Goal: Find specific page/section: Find specific page/section

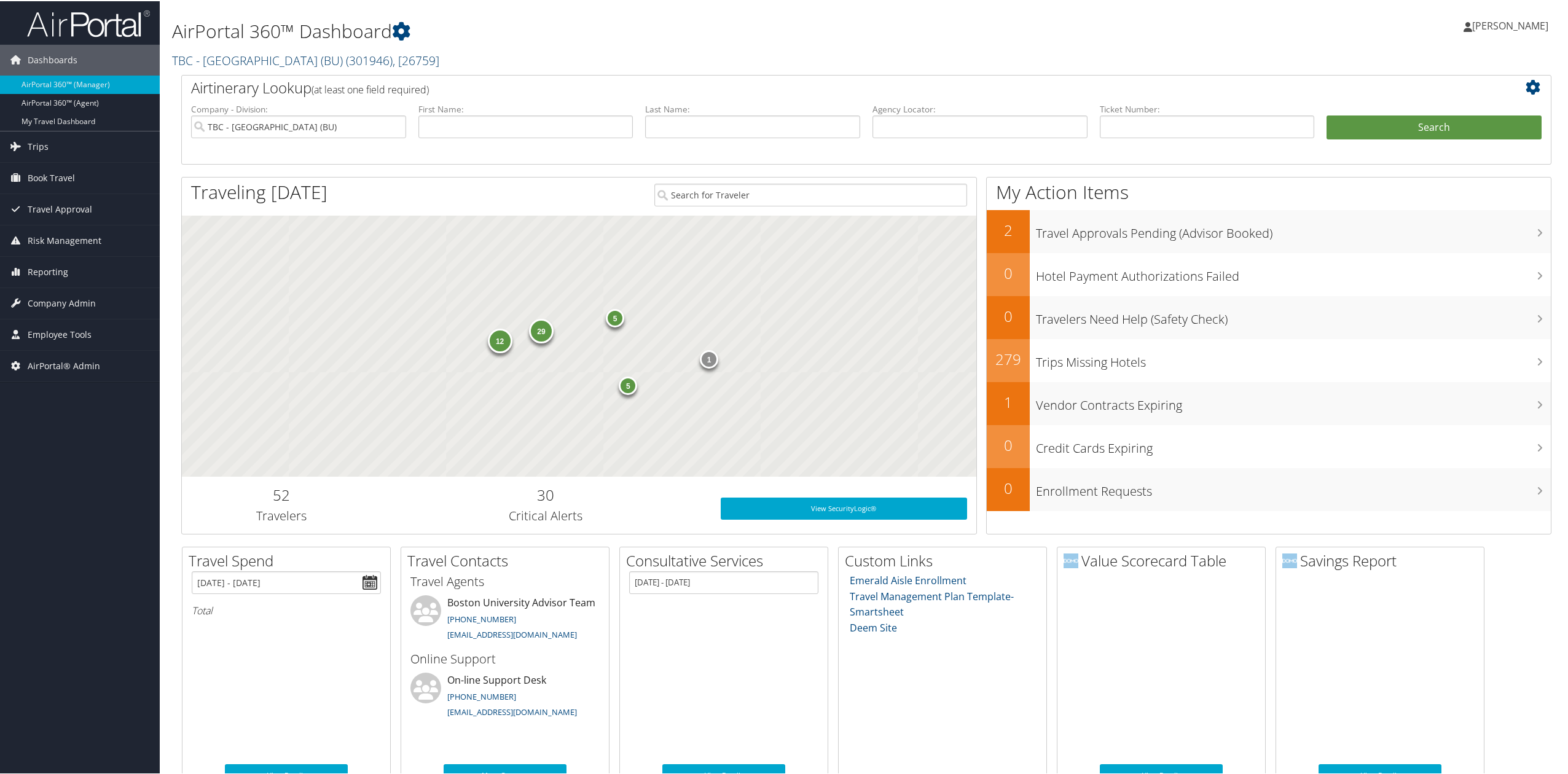
drag, startPoint x: 212, startPoint y: 53, endPoint x: 217, endPoint y: 62, distance: 10.3
click at [212, 53] on link "TBC - Boston University (BU) ( 301946 ) , [ 26759 ]" at bounding box center [305, 59] width 267 height 16
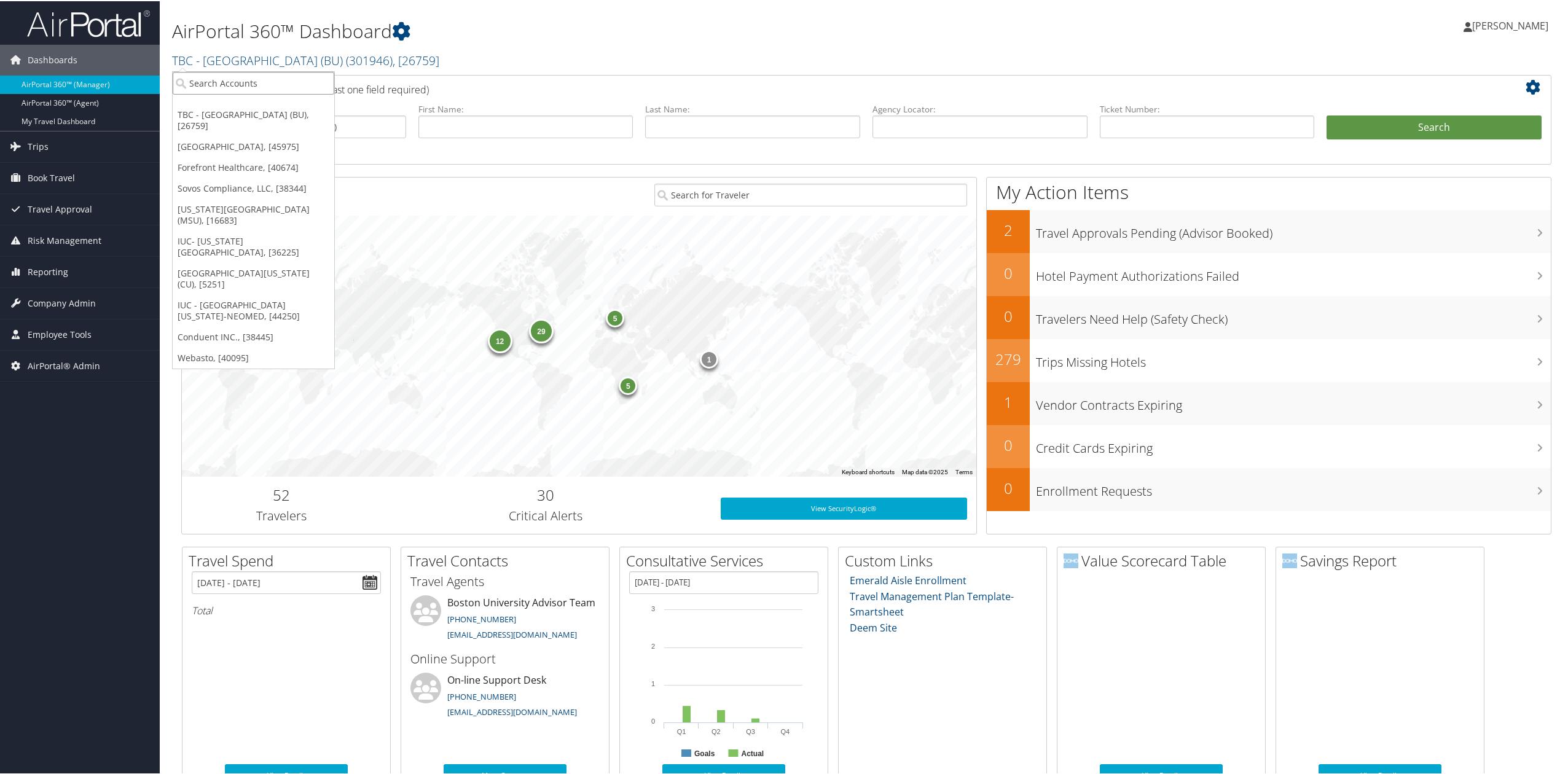
drag, startPoint x: 220, startPoint y: 92, endPoint x: 223, endPoint y: 84, distance: 8.5
click at [219, 92] on input "search" at bounding box center [253, 81] width 162 height 23
type input "ti fluid"
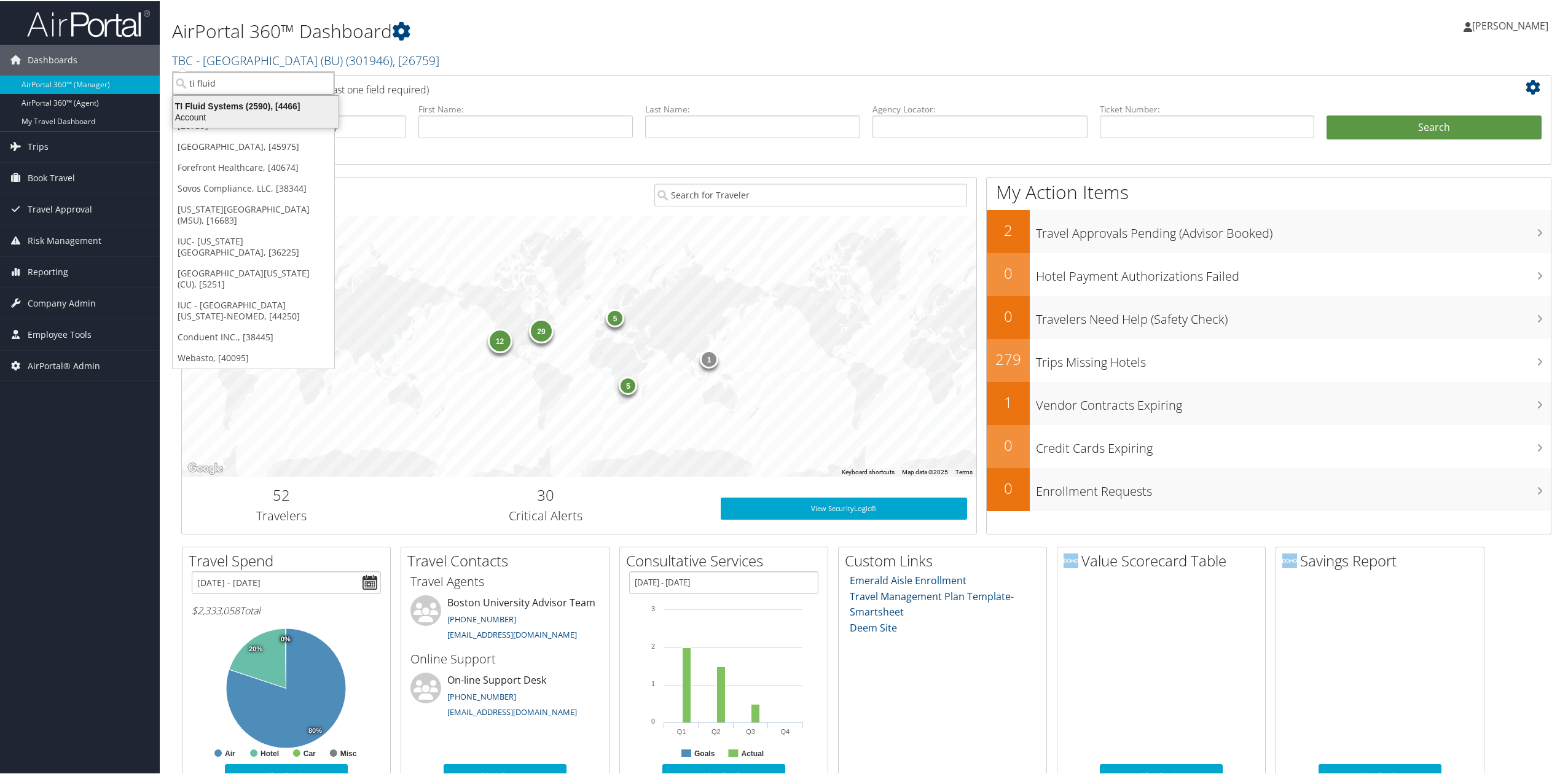
click at [244, 105] on div "TI Fluid Systems (2590), [4466]" at bounding box center [255, 105] width 180 height 11
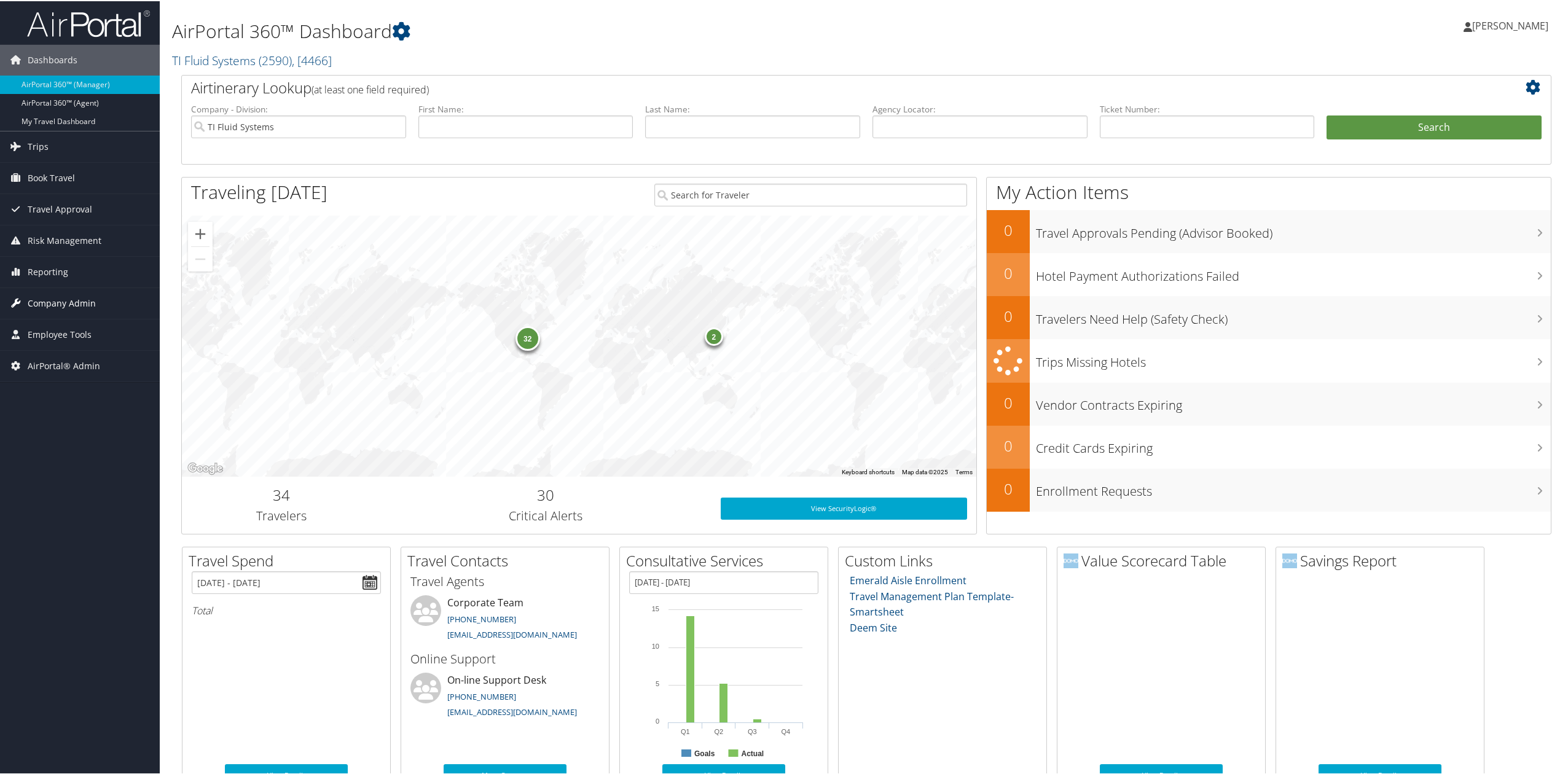
click at [69, 297] on span "Company Admin" at bounding box center [62, 302] width 68 height 31
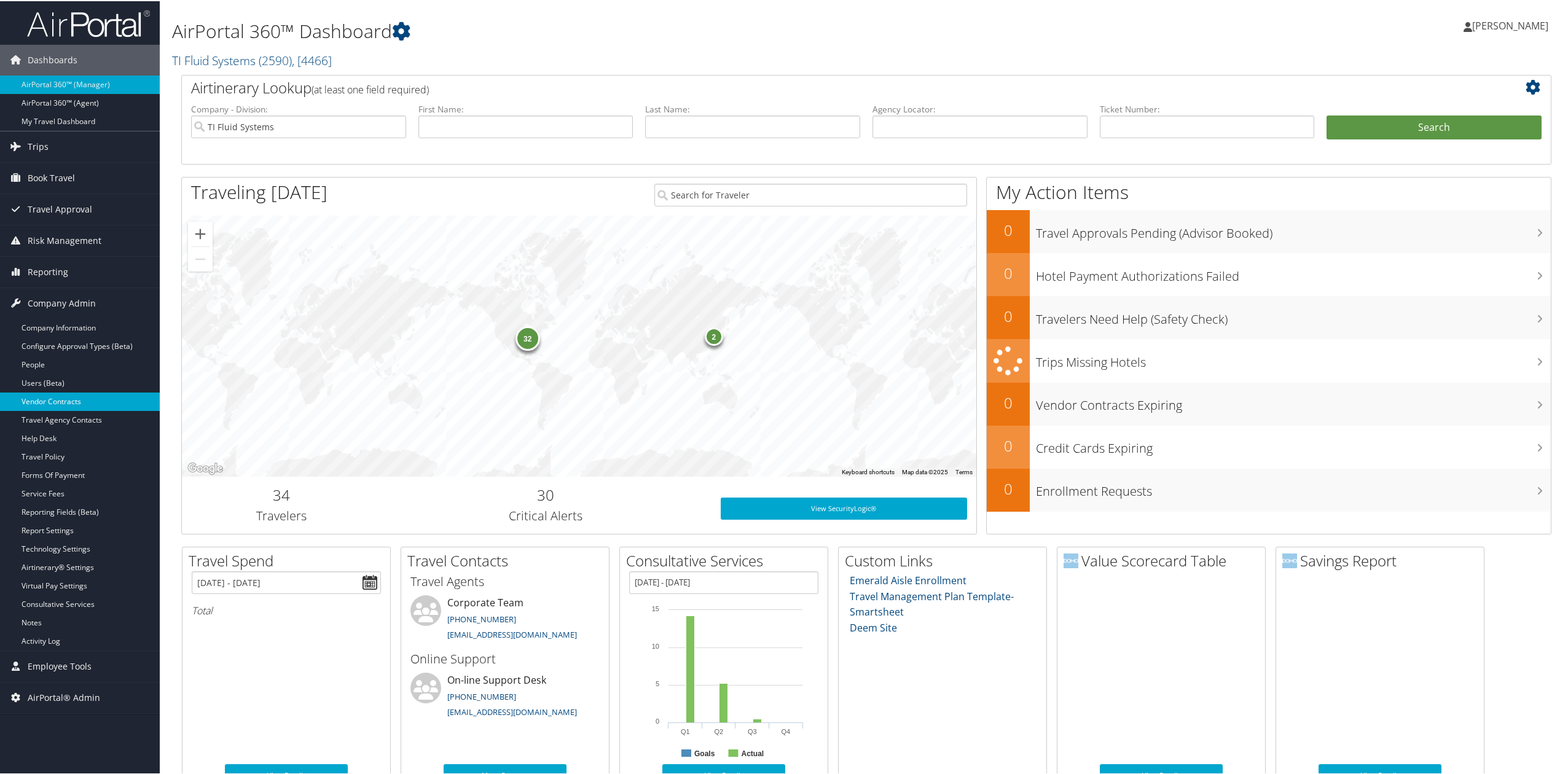
click at [87, 394] on link "Vendor Contracts" at bounding box center [79, 400] width 160 height 18
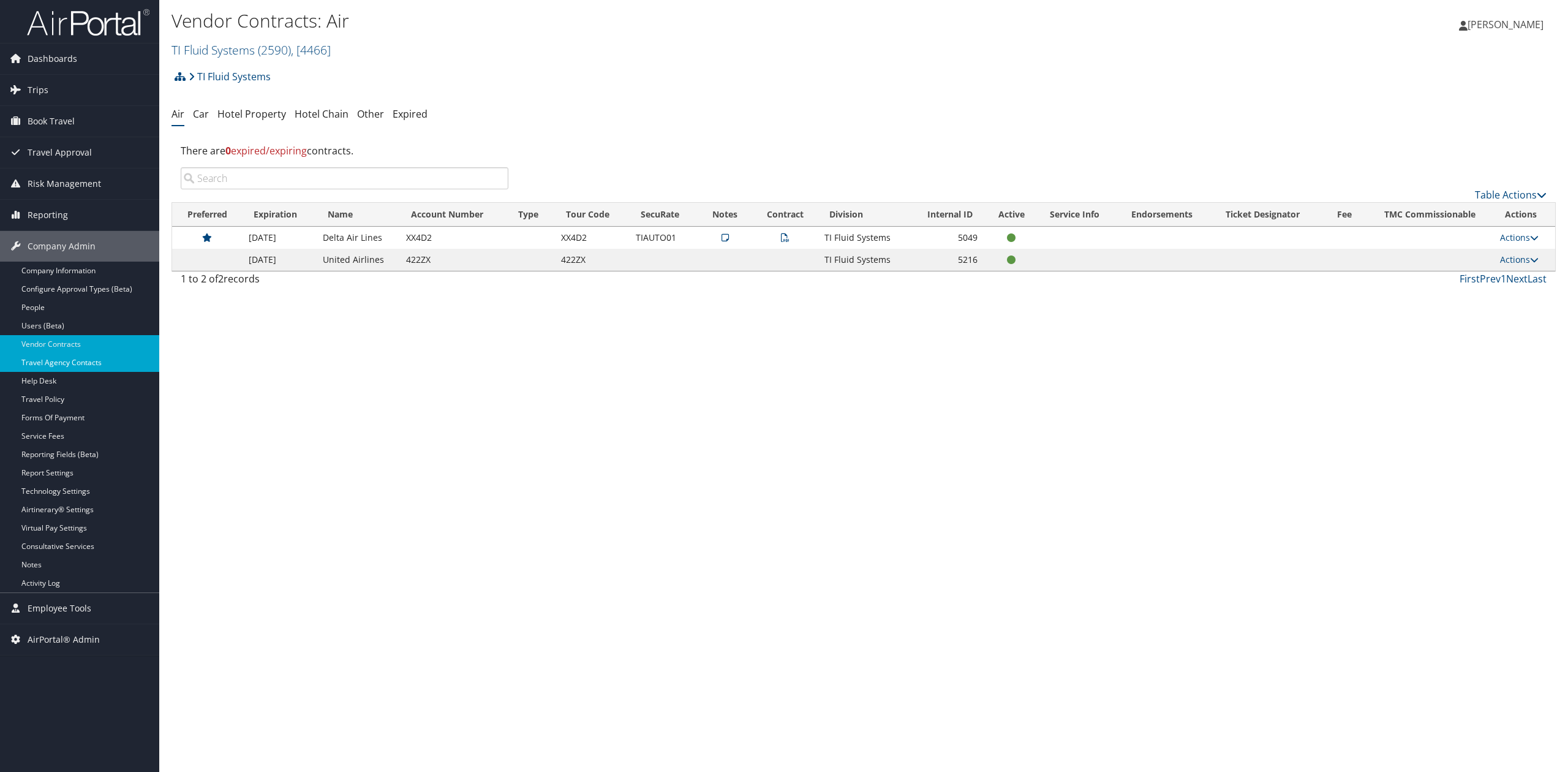
click at [53, 364] on link "Travel Agency Contacts" at bounding box center [79, 362] width 159 height 18
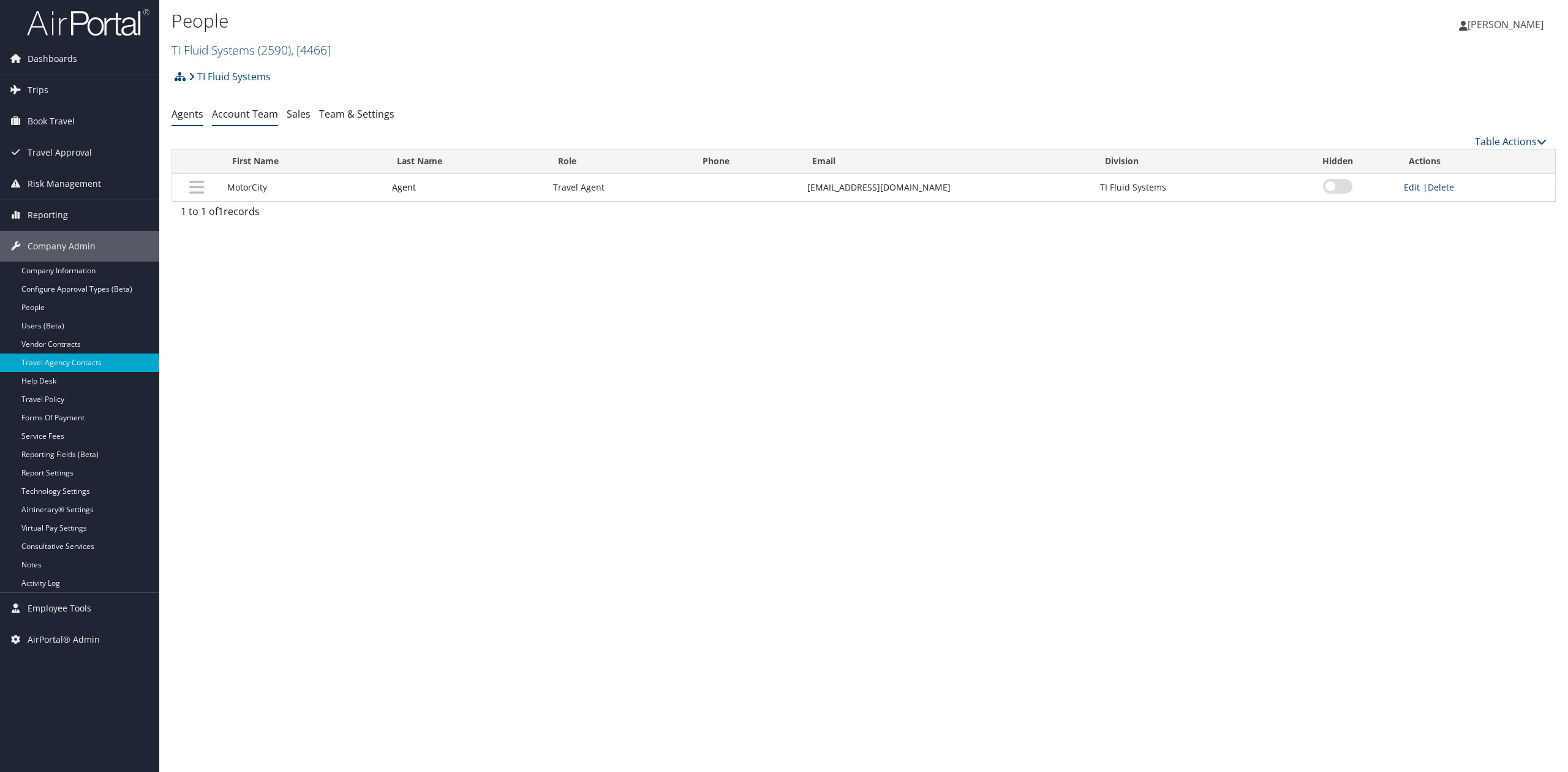
click at [212, 118] on link "Account Team" at bounding box center [245, 114] width 66 height 14
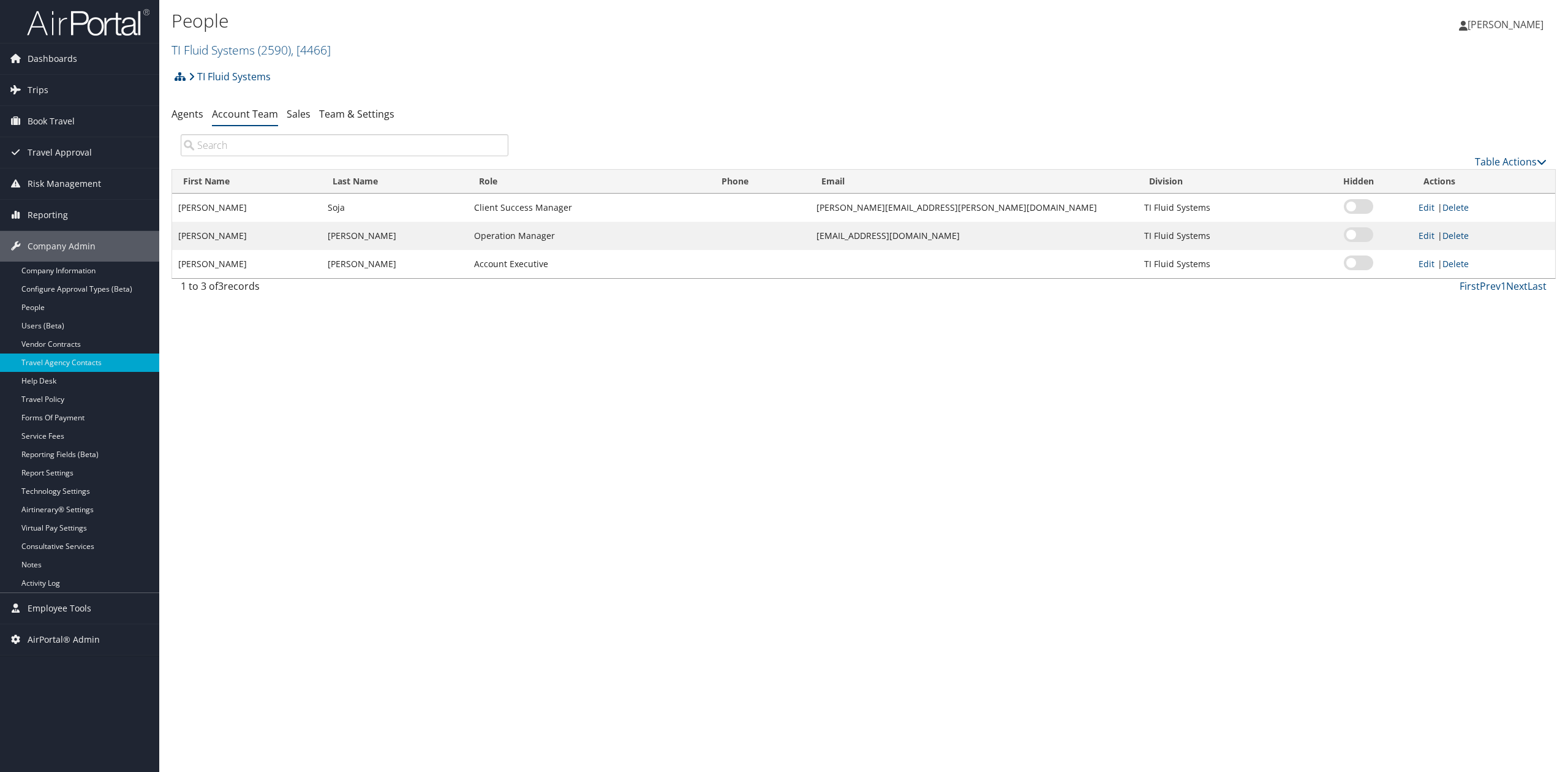
drag, startPoint x: 924, startPoint y: 420, endPoint x: 910, endPoint y: 405, distance: 20.5
click at [924, 416] on div "People TI Fluid Systems ( 2590 ) , [ 4466 ] TI Fluid Systems TBC - Boston Unive…" at bounding box center [864, 386] width 1409 height 772
